Goal: Obtain resource: Download file/media

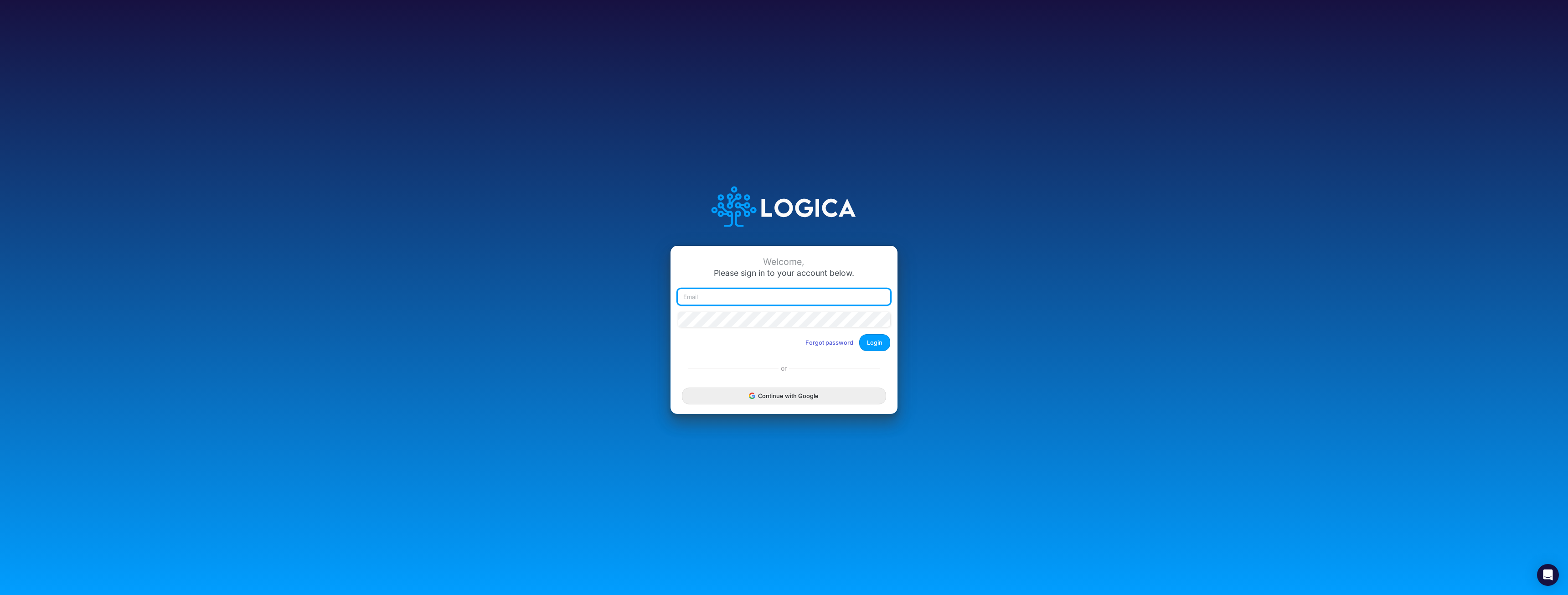
type input "[EMAIL_ADDRESS][DOMAIN_NAME]"
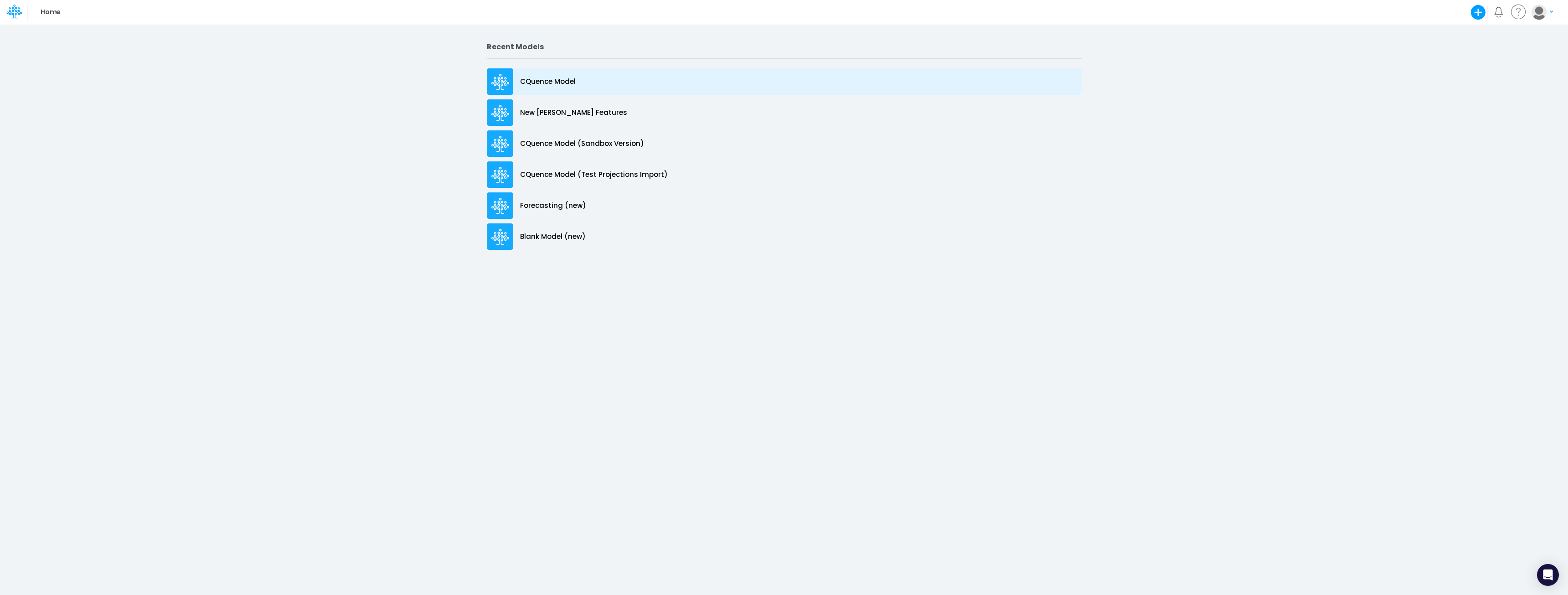
click at [542, 82] on p "CQuence Model" at bounding box center [547, 82] width 55 height 10
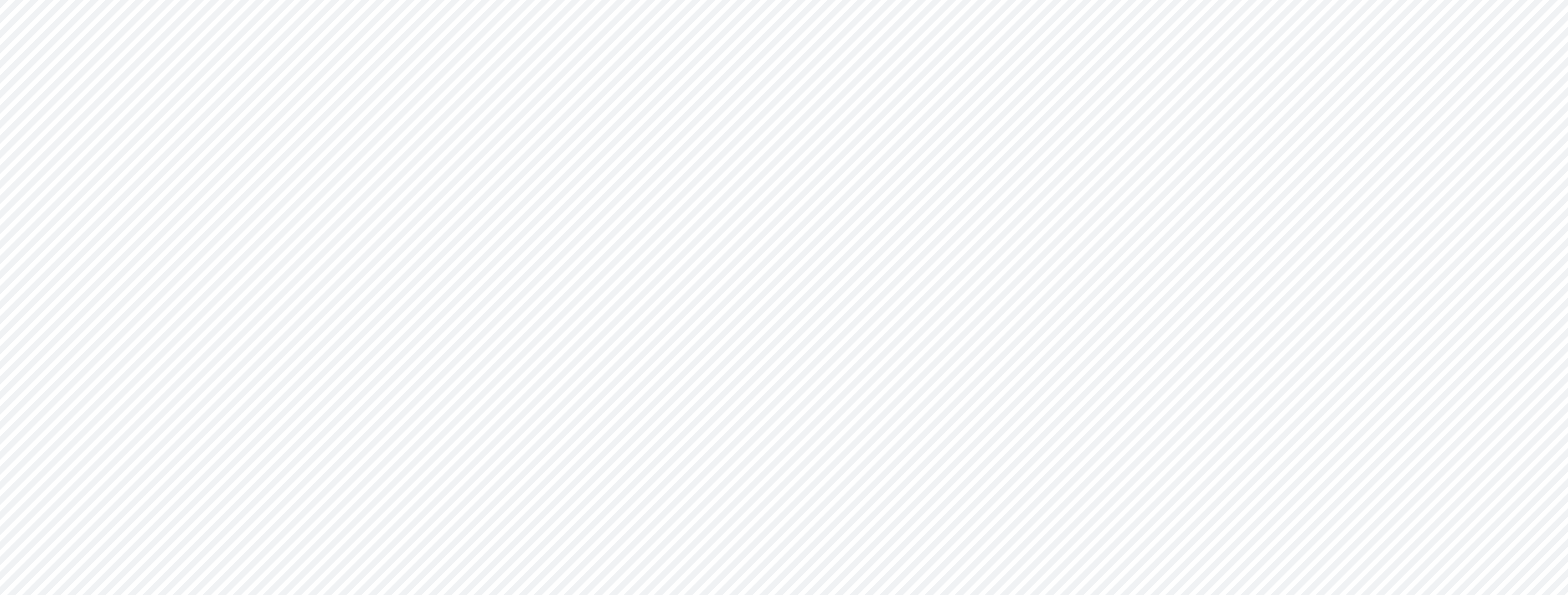
type input "Consolidated All by Month"
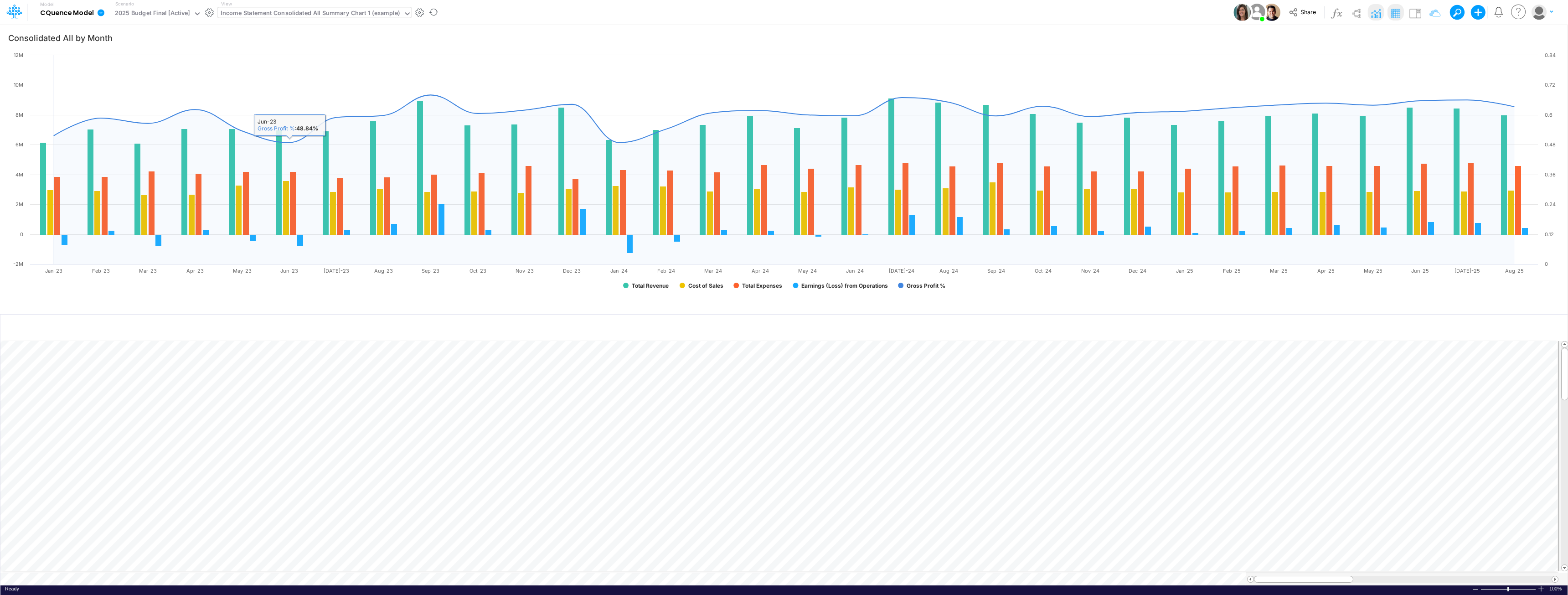
click at [273, 13] on div "Income Statement Consolidated All Summary Chart 1 (example)" at bounding box center [310, 13] width 179 height 10
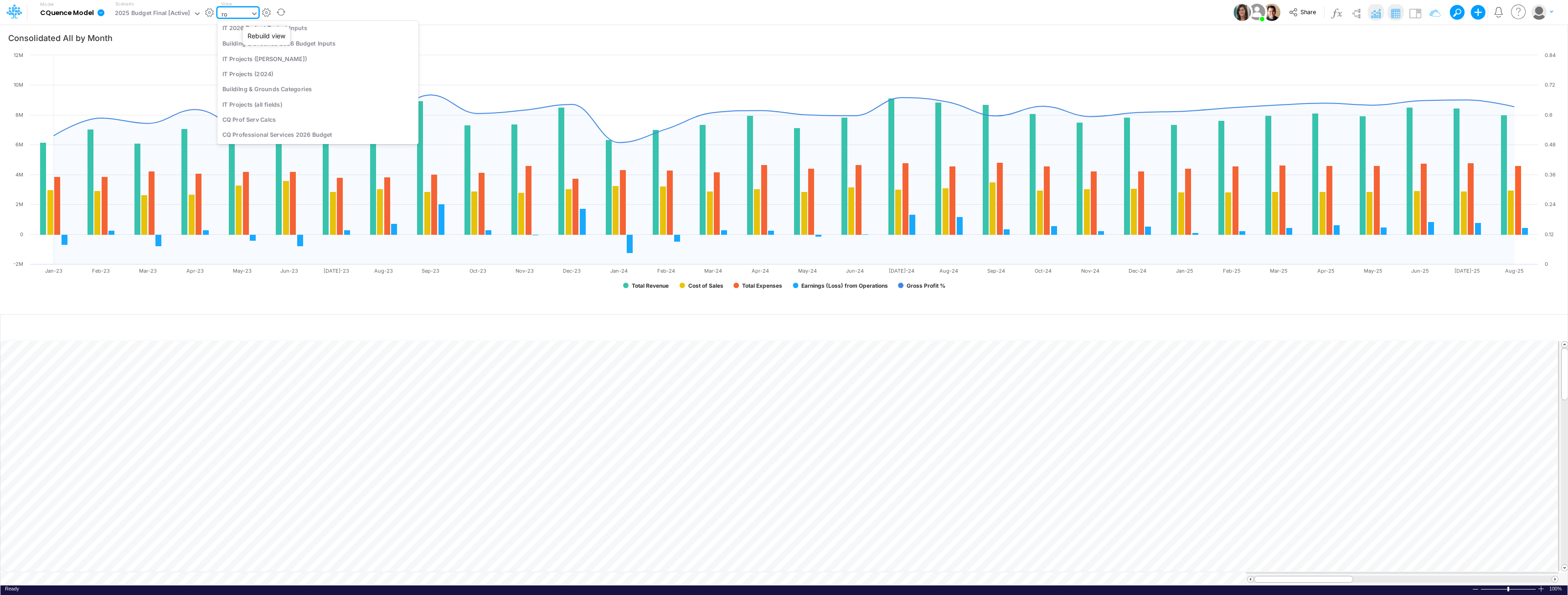
scroll to position [259, 0]
type input "row"
click at [287, 30] on div "Total Service by Location (rows)" at bounding box center [279, 30] width 123 height 15
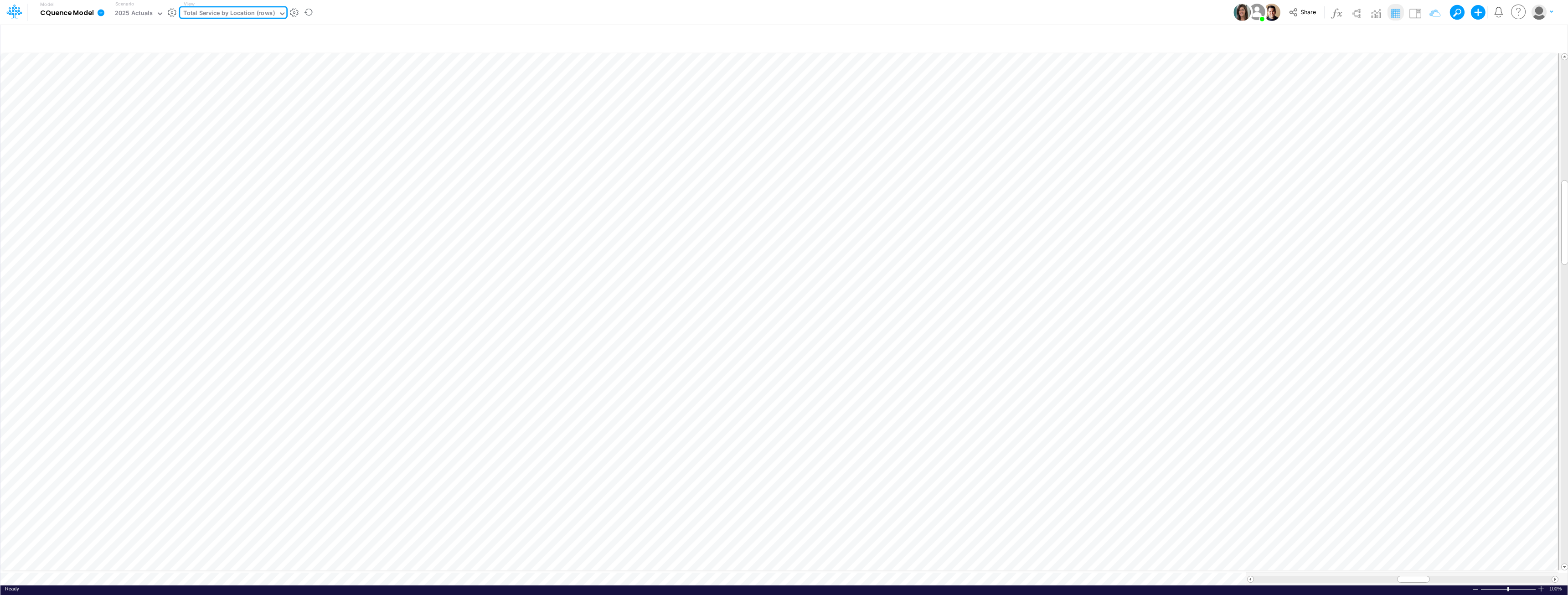
click at [103, 13] on icon at bounding box center [100, 12] width 7 height 7
click at [130, 80] on button "Export" at bounding box center [147, 80] width 97 height 15
click at [220, 82] on button "Excel" at bounding box center [245, 85] width 97 height 14
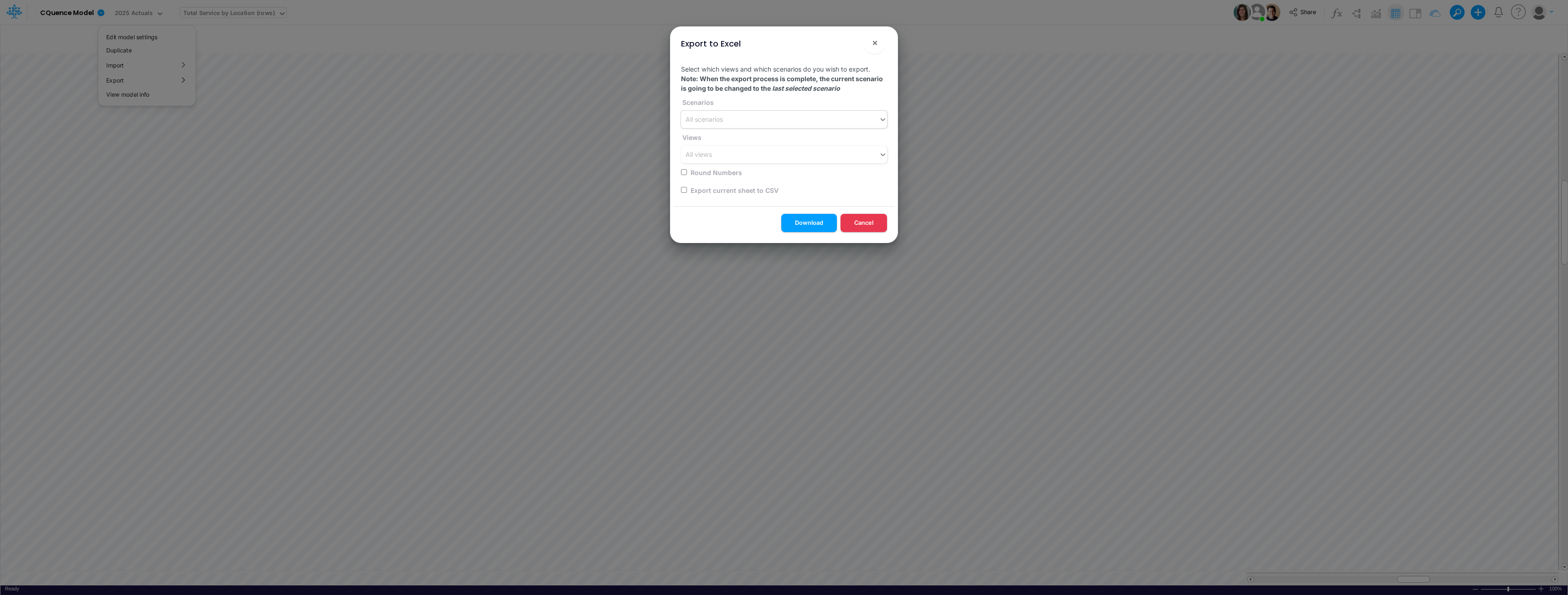
click at [737, 116] on div "All scenarios" at bounding box center [780, 119] width 198 height 15
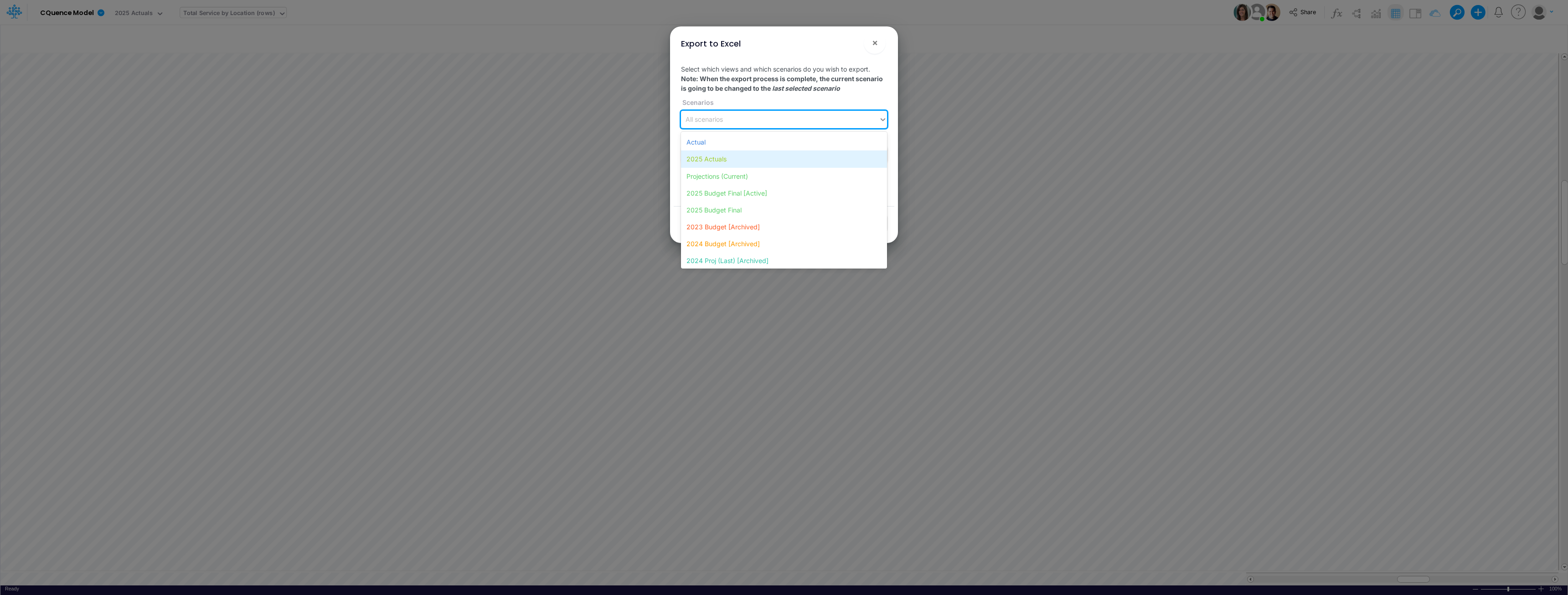
click at [719, 158] on div "2025 Actuals" at bounding box center [784, 159] width 206 height 17
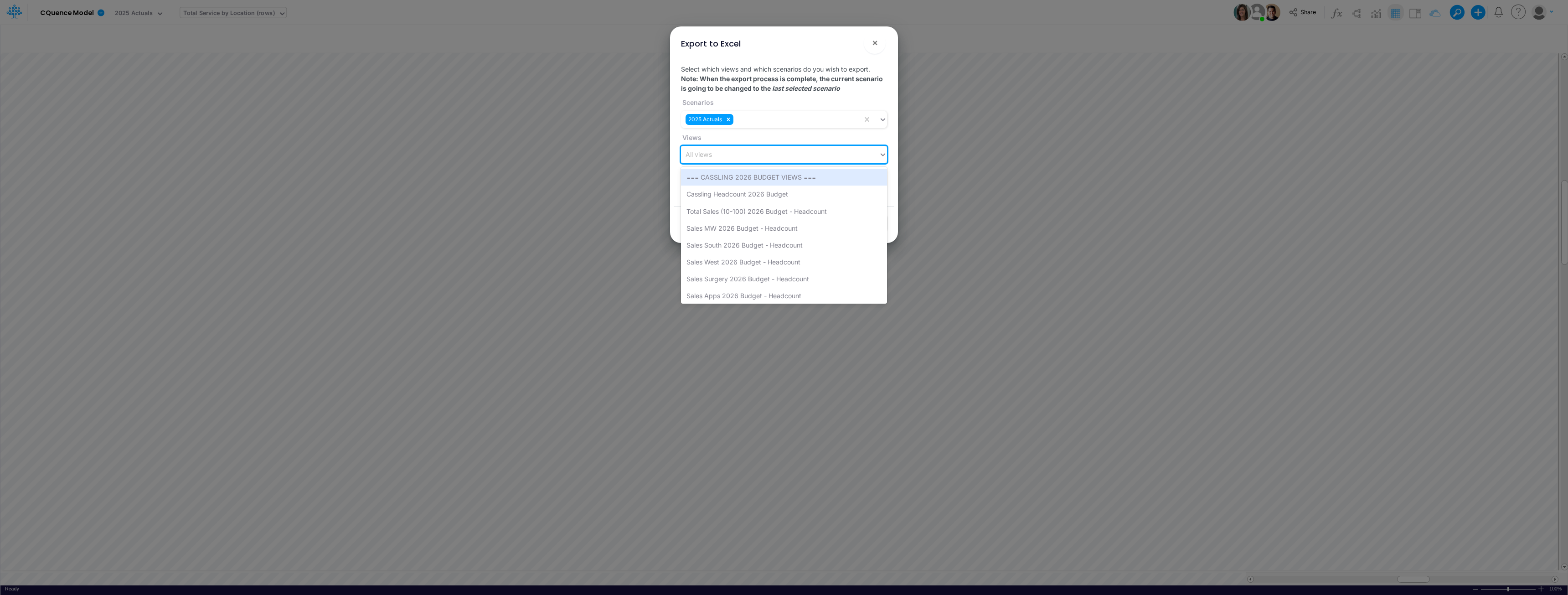
click at [725, 156] on div "All views" at bounding box center [780, 155] width 198 height 15
type input "row"
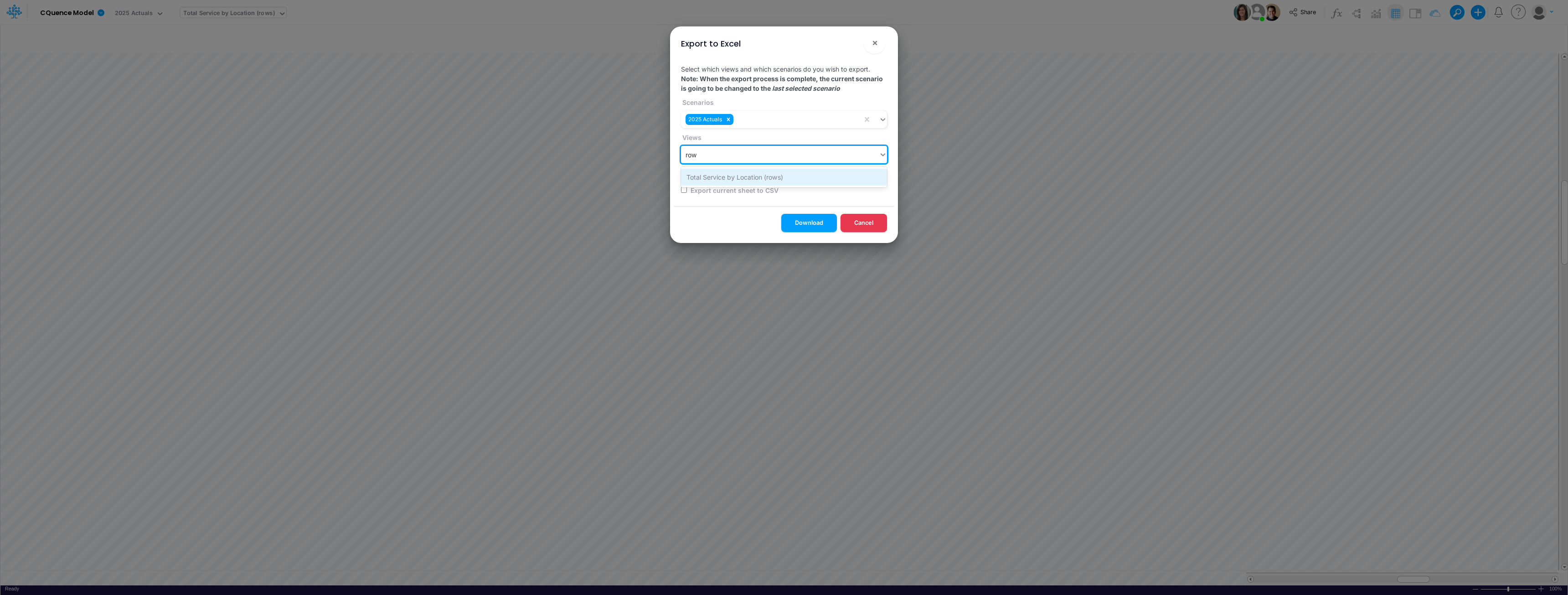
click at [711, 178] on div "Total Service by Location (rows)" at bounding box center [784, 177] width 206 height 17
click at [684, 172] on input "Round Numbers" at bounding box center [684, 172] width 6 height 6
checkbox input "true"
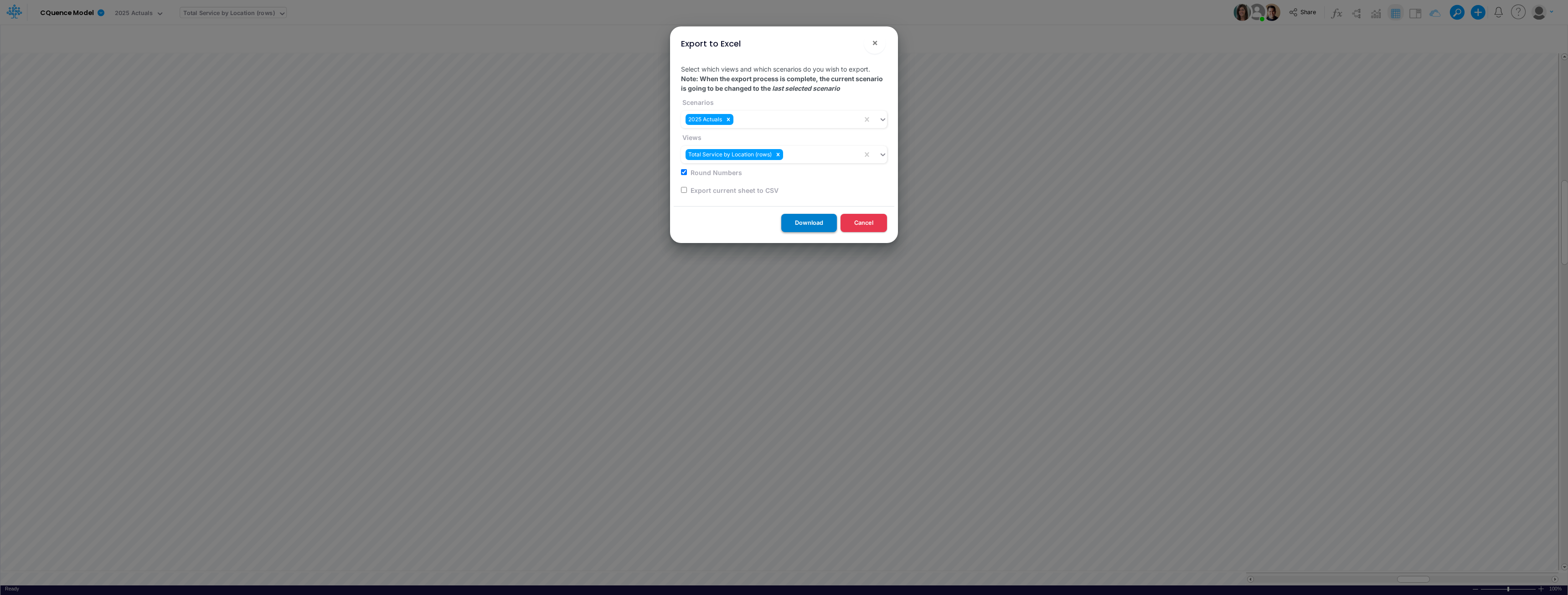
click at [817, 225] on button "Download" at bounding box center [809, 222] width 55 height 18
click at [875, 41] on span "×" at bounding box center [875, 43] width 6 height 11
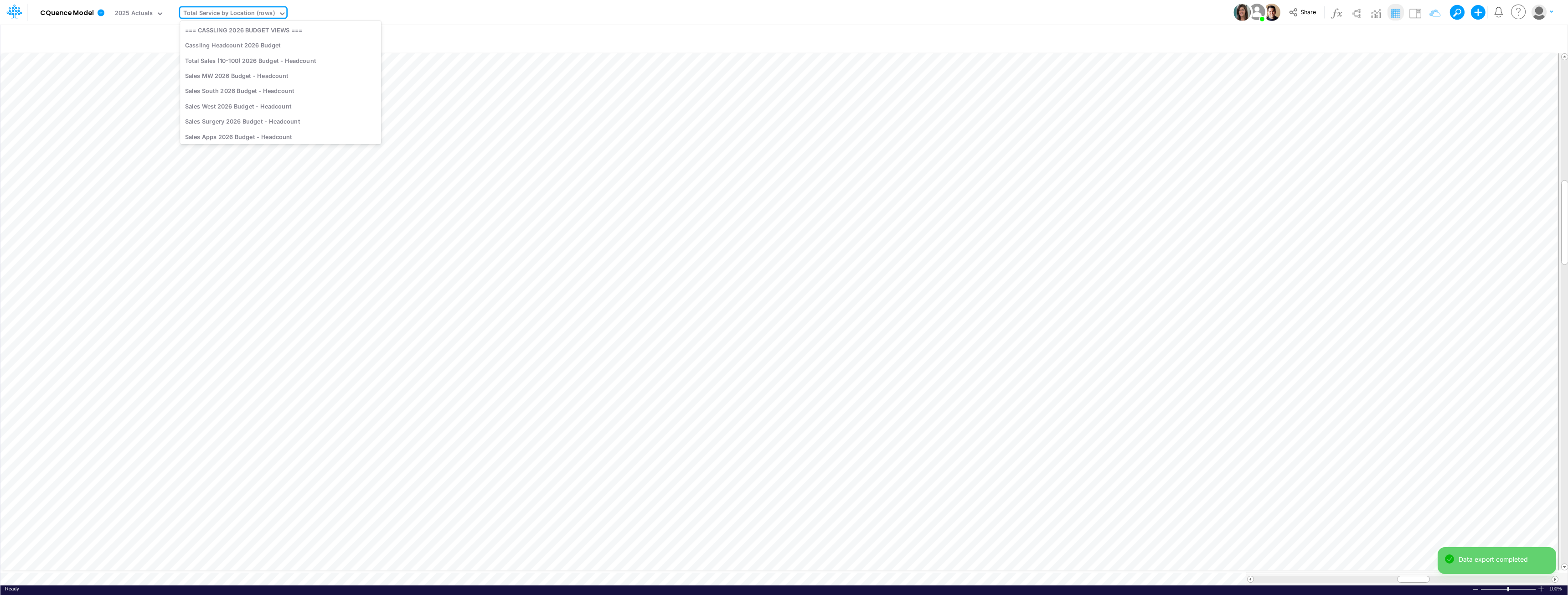
click at [248, 12] on div "Total Service by Location (rows)" at bounding box center [229, 13] width 92 height 10
type input "pro"
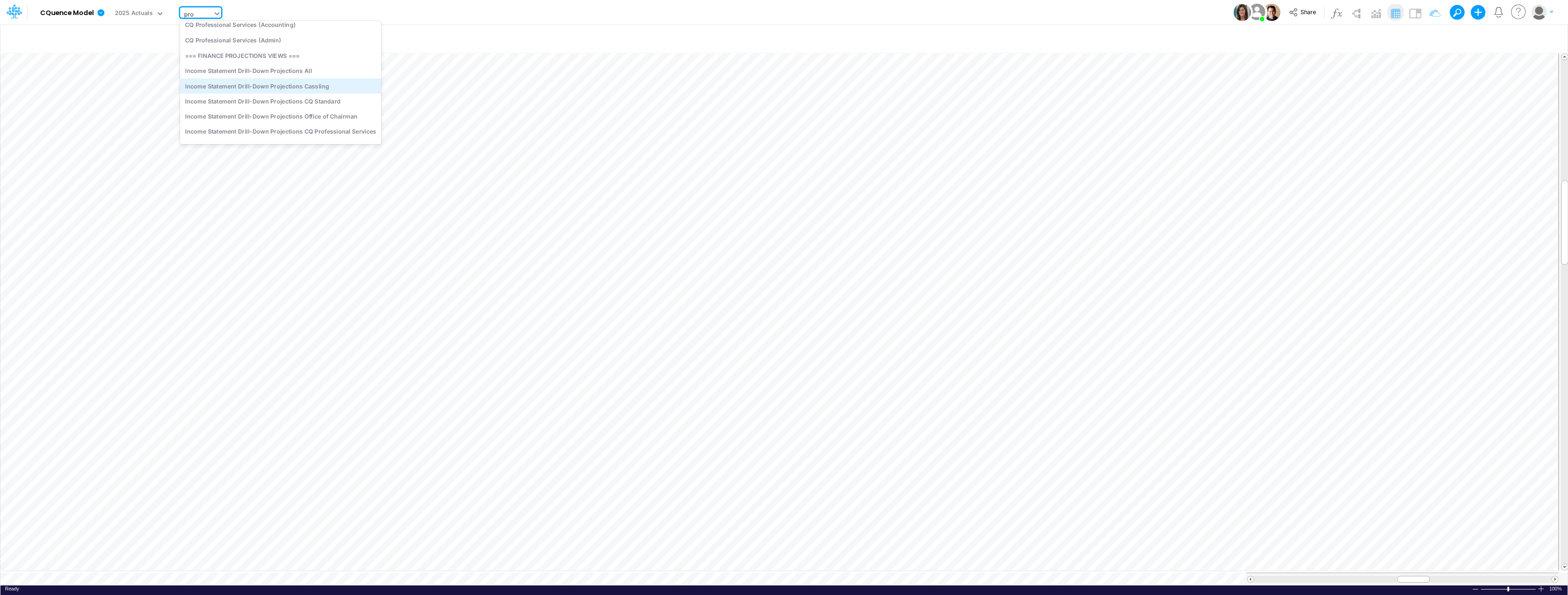
click at [268, 83] on div "Income Statement Drill-Down Projections Cassling" at bounding box center [281, 86] width 201 height 15
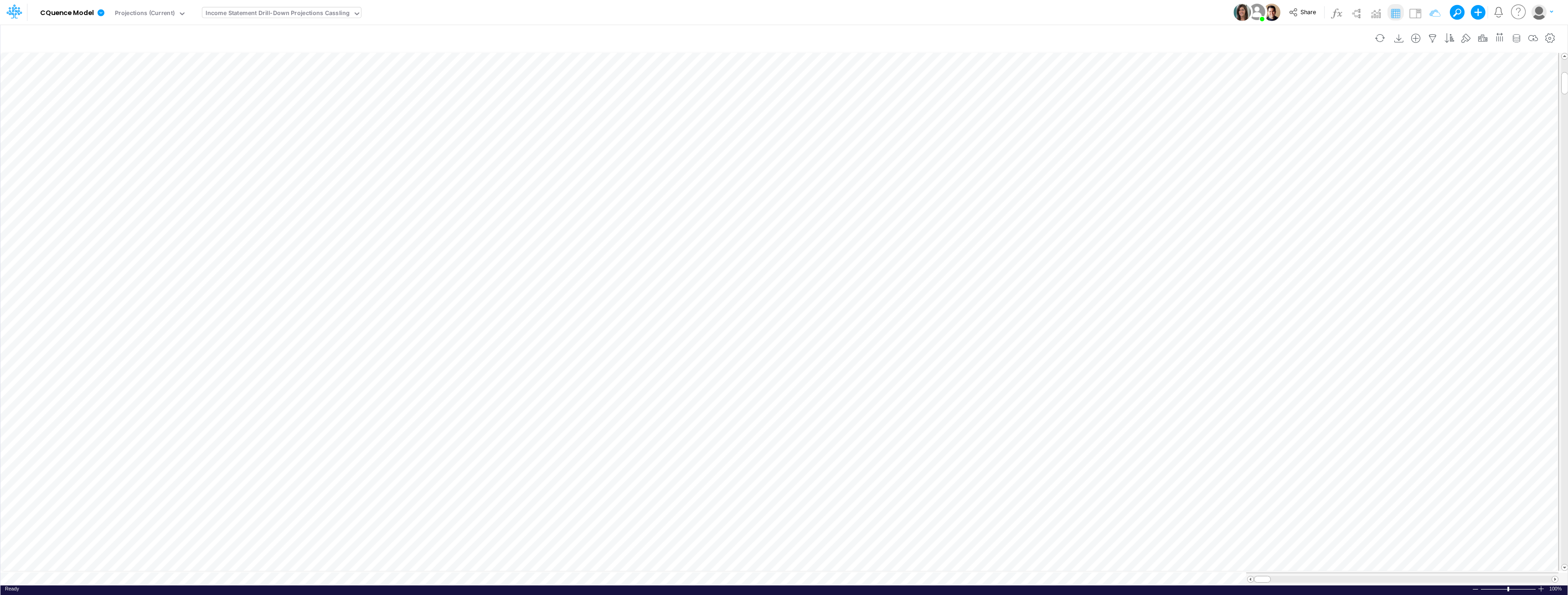
scroll to position [4, 1]
click at [1563, 565] on span at bounding box center [1565, 568] width 6 height 6
click at [1565, 551] on div at bounding box center [1564, 312] width 7 height 504
click at [1565, 549] on div at bounding box center [1564, 312] width 7 height 504
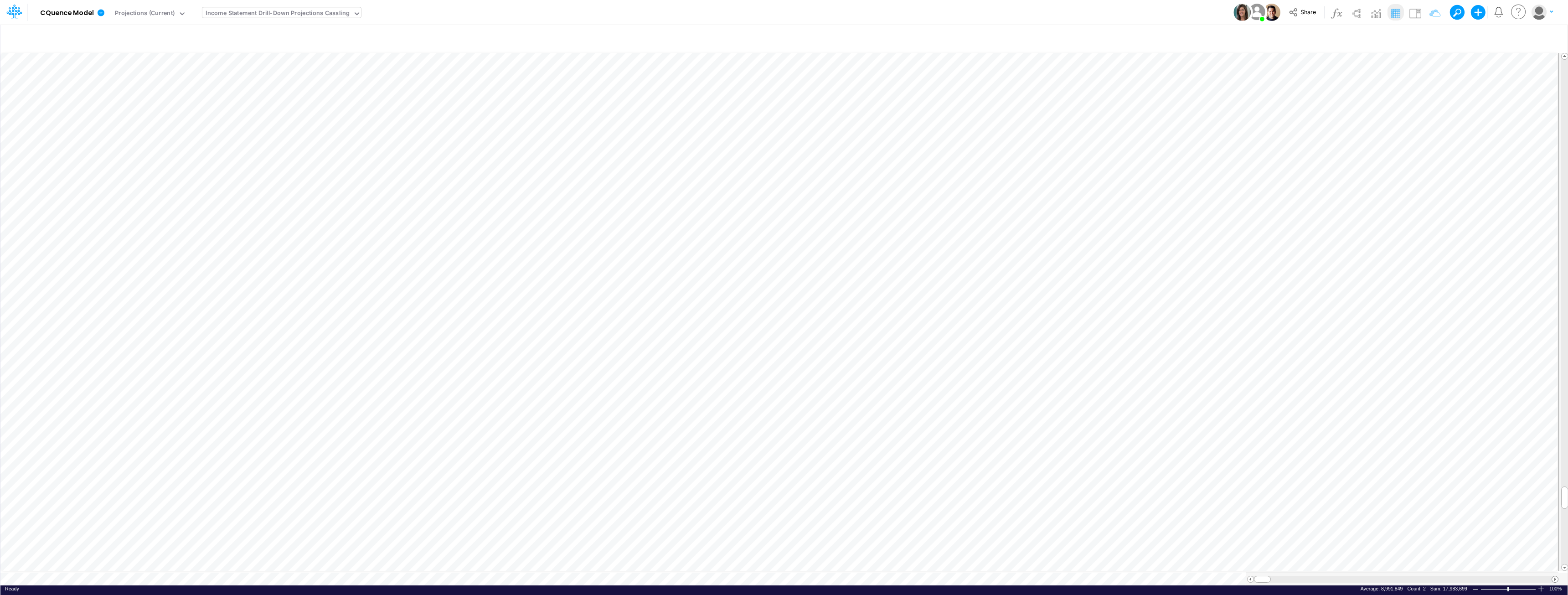
click at [1555, 577] on span at bounding box center [1555, 580] width 6 height 6
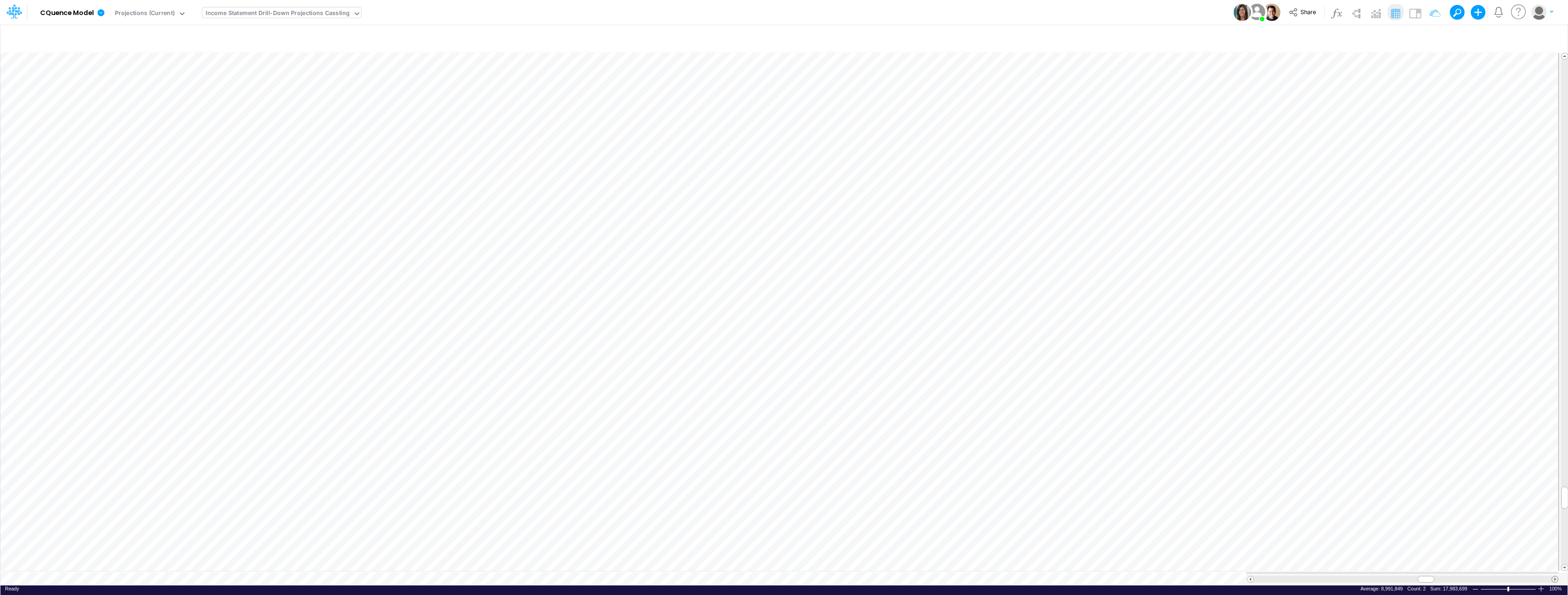
click at [1555, 577] on span at bounding box center [1555, 580] width 6 height 6
drag, startPoint x: 1564, startPoint y: 496, endPoint x: 1592, endPoint y: -40, distance: 536.7
click at [1567, 0] on html "Model CQuence Model Edit model settings Duplicate Import QuickBooks QuickBooks …" at bounding box center [784, 297] width 1568 height 595
click at [271, 8] on div "Income Statement Drill-Down Projections Cassling" at bounding box center [277, 14] width 150 height 13
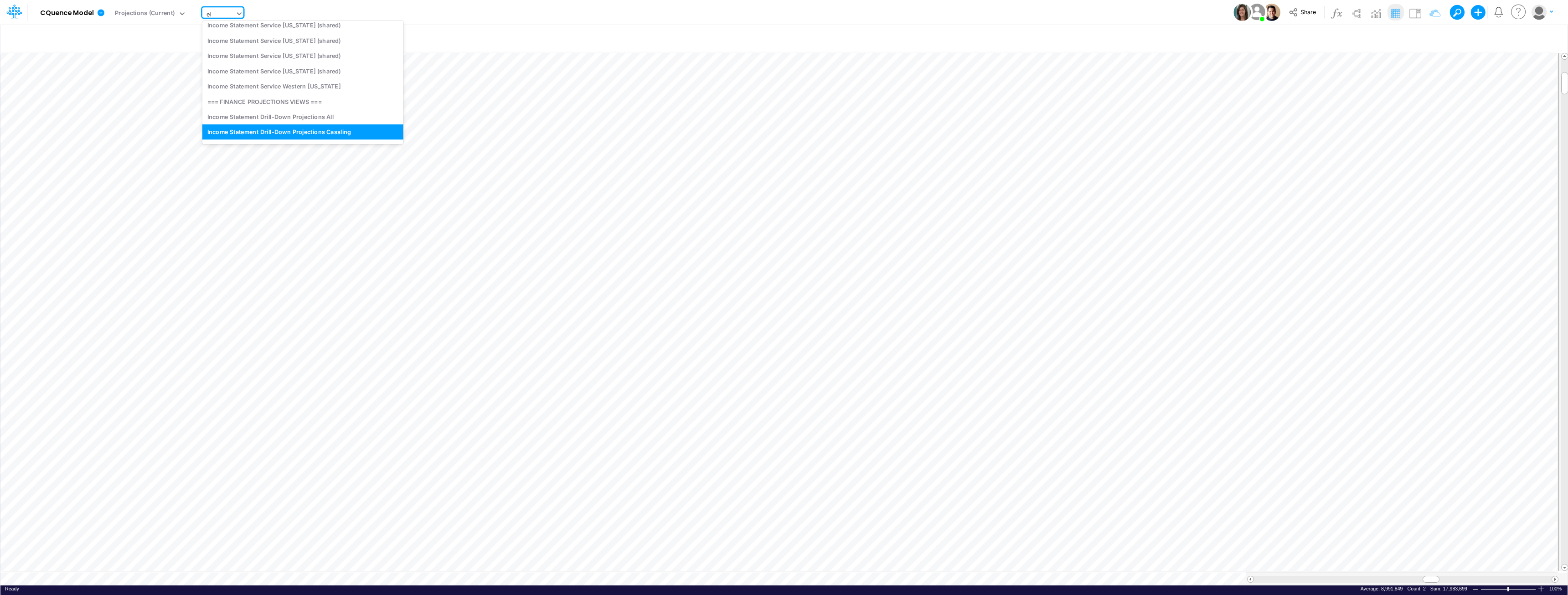
scroll to position [0, 0]
type input "ebi"
click at [222, 28] on div "EBITDA" at bounding box center [264, 30] width 123 height 15
